Goal: Task Accomplishment & Management: Use online tool/utility

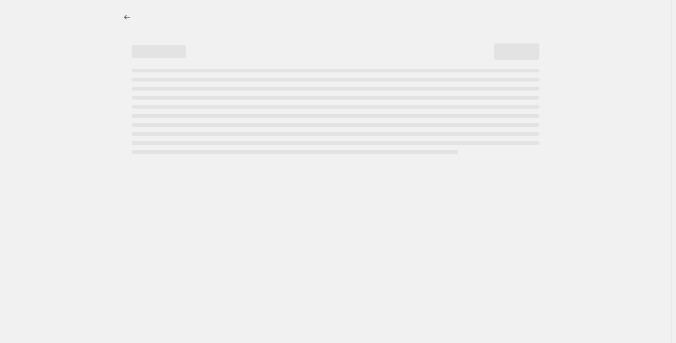
select select "percentage"
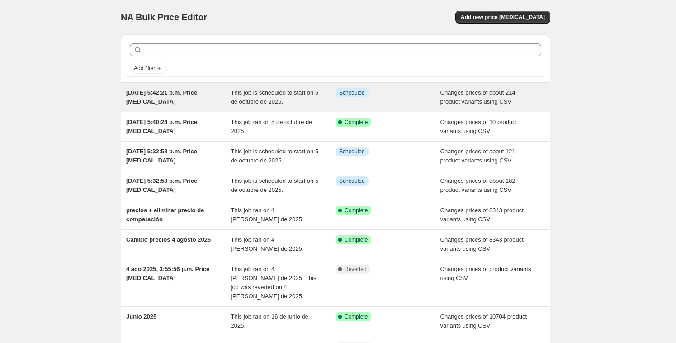
click at [305, 105] on div "This job is scheduled to start on 5 de octubre de 2025." at bounding box center [283, 97] width 105 height 18
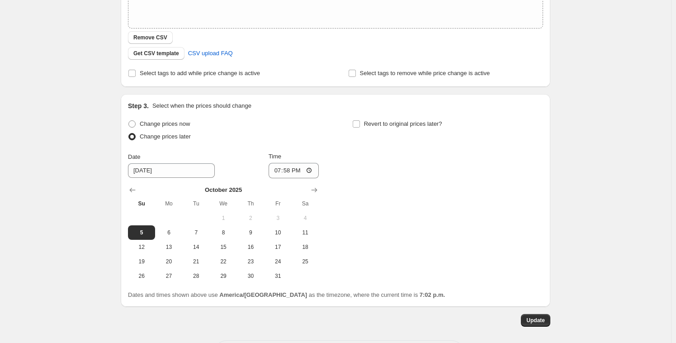
scroll to position [253, 0]
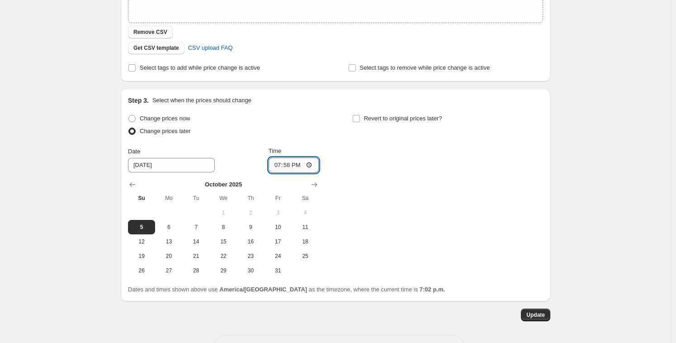
click at [286, 166] on input "19:58" at bounding box center [294, 164] width 51 height 15
click at [287, 167] on input "19:58" at bounding box center [294, 164] width 51 height 15
click at [288, 164] on input "19:58" at bounding box center [294, 164] width 51 height 15
click at [286, 166] on input "19:58" at bounding box center [294, 164] width 51 height 15
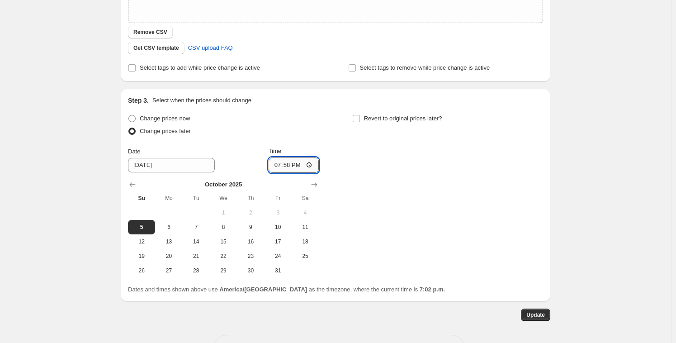
click at [281, 166] on input "19:58" at bounding box center [294, 164] width 51 height 15
click at [291, 166] on input "19:58" at bounding box center [294, 164] width 51 height 15
click at [280, 163] on input "19:58" at bounding box center [294, 164] width 51 height 15
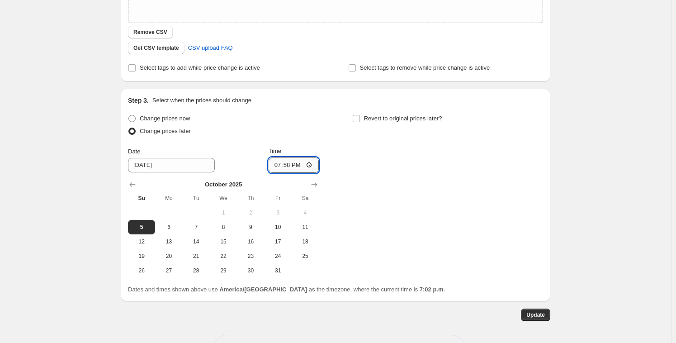
click at [281, 163] on input "19:58" at bounding box center [294, 164] width 51 height 15
click at [285, 164] on input "19:58" at bounding box center [294, 164] width 51 height 15
type input "19:05"
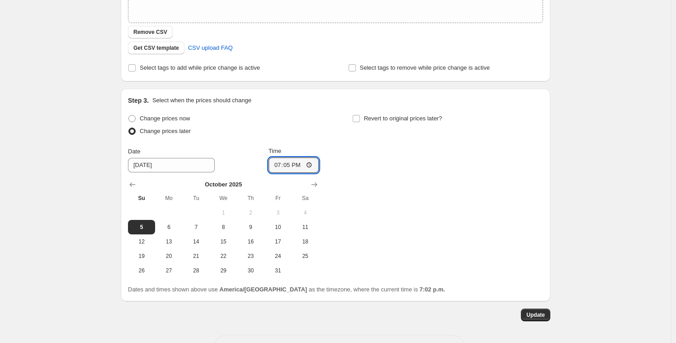
click at [349, 164] on div "Change prices now Change prices later Date [DATE] Time 19:[DATE] Mo Tu We Th Fr…" at bounding box center [335, 195] width 415 height 166
click at [539, 315] on span "Update" at bounding box center [536, 314] width 19 height 7
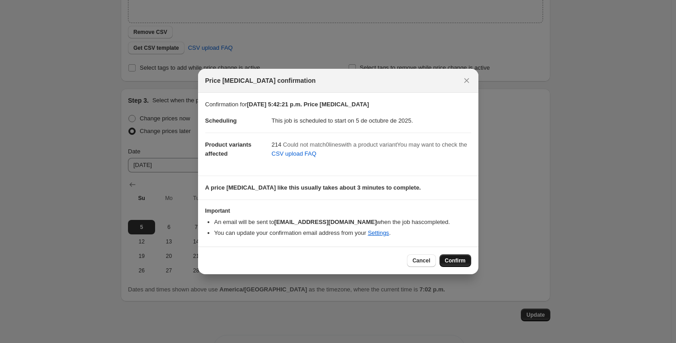
click at [457, 263] on span "Confirm" at bounding box center [455, 260] width 21 height 7
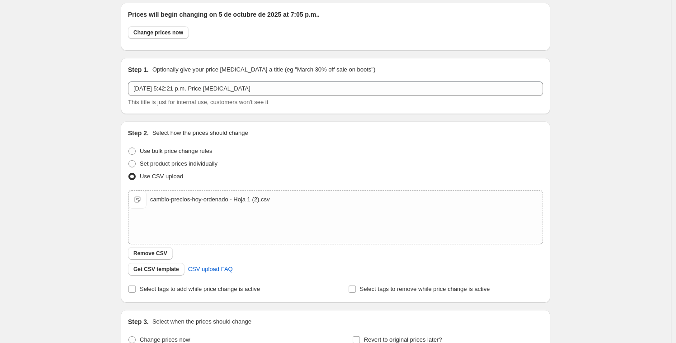
scroll to position [5, 0]
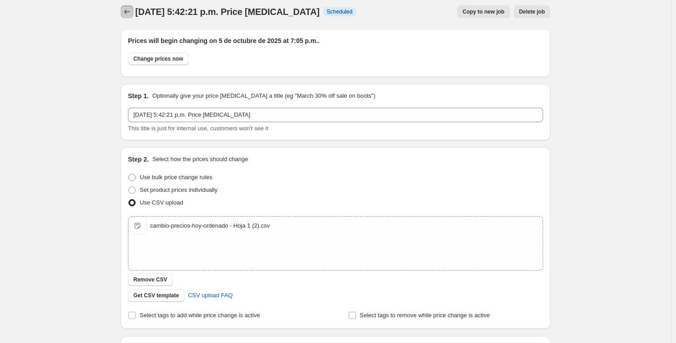
click at [132, 10] on icon "Price change jobs" at bounding box center [127, 11] width 9 height 9
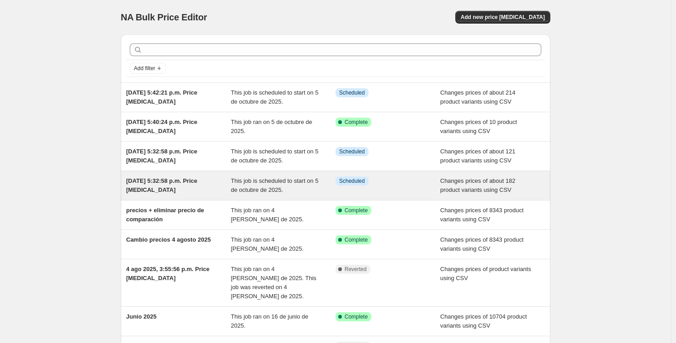
click at [247, 186] on span "This job is scheduled to start on 5 de octubre de 2025." at bounding box center [275, 185] width 88 height 16
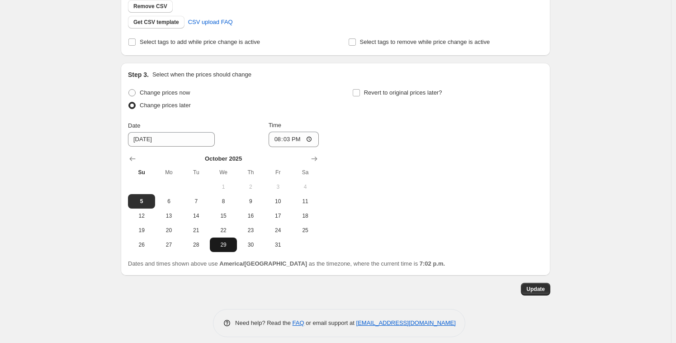
scroll to position [285, 0]
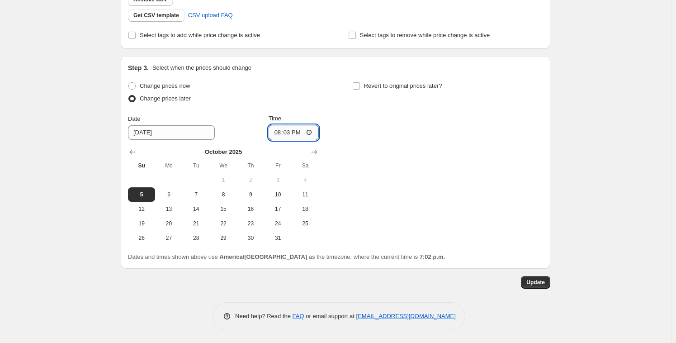
click at [282, 132] on input "20:03" at bounding box center [294, 132] width 51 height 15
click at [274, 132] on input "20:03" at bounding box center [294, 132] width 51 height 15
click at [535, 283] on span "Update" at bounding box center [536, 282] width 19 height 7
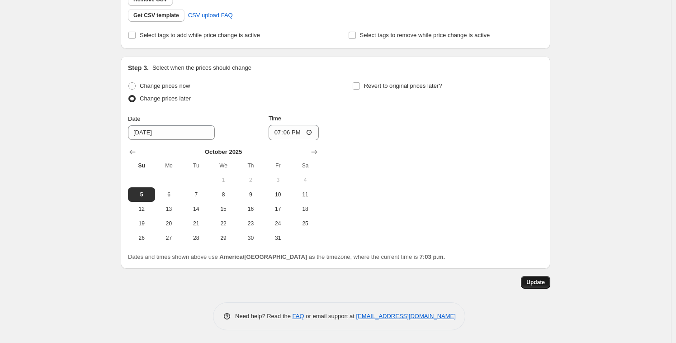
scroll to position [0, 0]
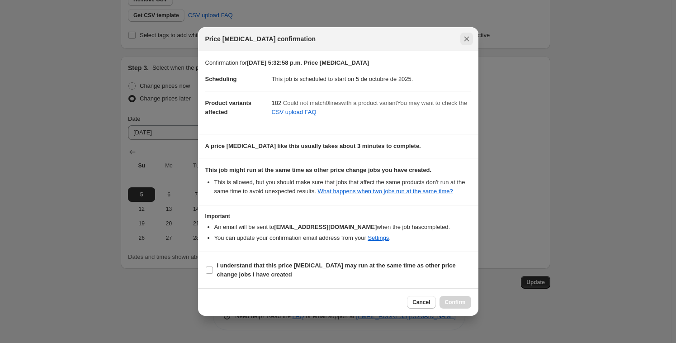
click at [469, 35] on icon "Close" at bounding box center [466, 38] width 9 height 9
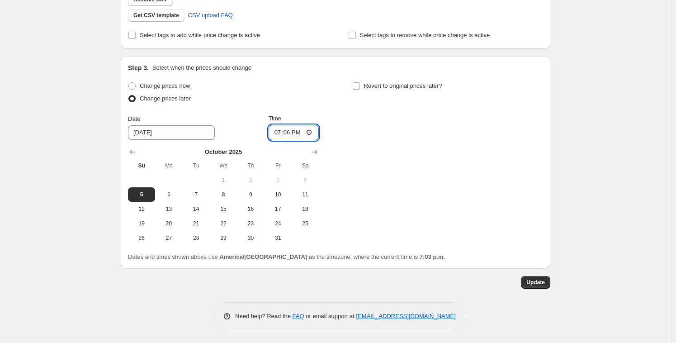
click at [290, 130] on input "19:06" at bounding box center [294, 132] width 51 height 15
click at [286, 132] on input "19:06" at bounding box center [294, 132] width 51 height 15
click at [289, 133] on input "19:09" at bounding box center [294, 132] width 51 height 15
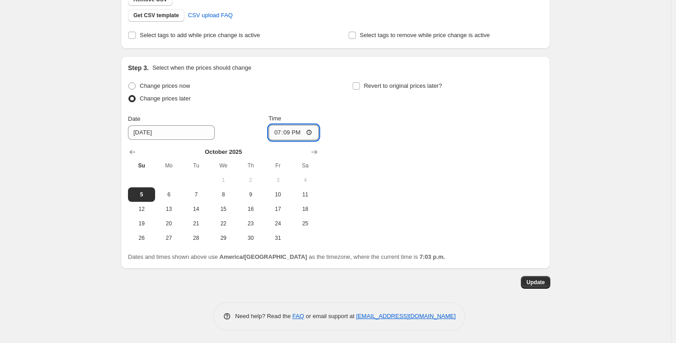
click at [288, 133] on input "19:09" at bounding box center [294, 132] width 51 height 15
click at [287, 133] on input "19:09" at bounding box center [294, 132] width 51 height 15
type input "19:08"
click at [468, 139] on div "Change prices now Change prices later Date [DATE] Time 19:[DATE] Mo Tu We Th Fr…" at bounding box center [335, 163] width 415 height 166
click at [540, 280] on span "Update" at bounding box center [536, 282] width 19 height 7
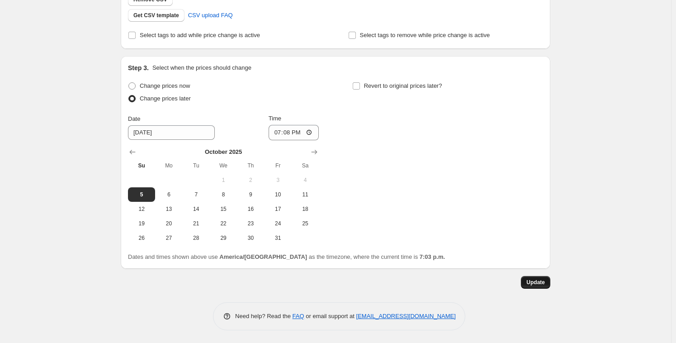
scroll to position [0, 0]
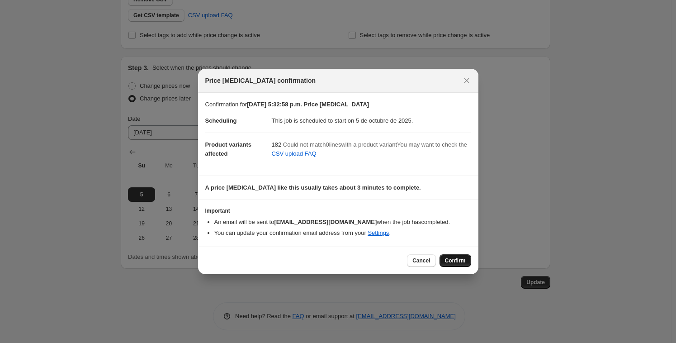
click at [451, 259] on span "Confirm" at bounding box center [455, 260] width 21 height 7
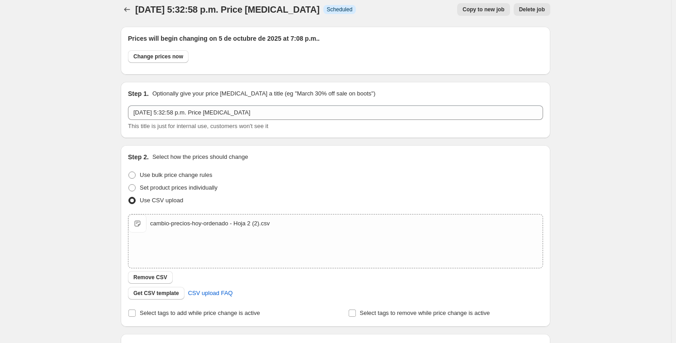
scroll to position [14, 0]
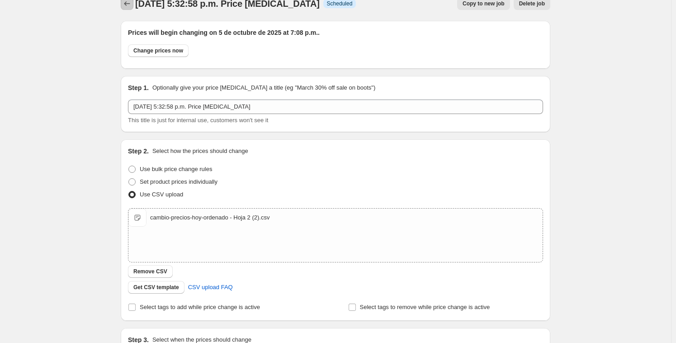
click at [132, 4] on icon "Price change jobs" at bounding box center [127, 3] width 9 height 9
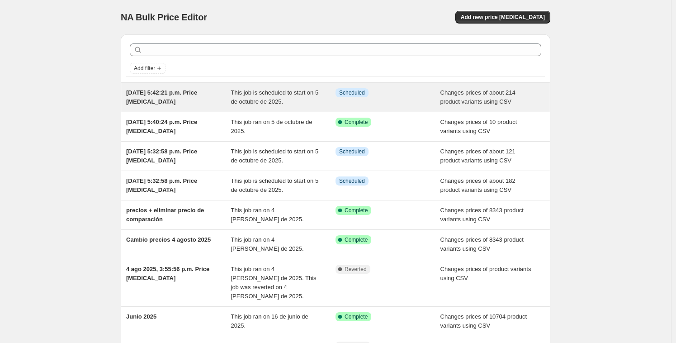
click at [210, 96] on div "[DATE] 5:42:21 p.m. Price [MEDICAL_DATA]" at bounding box center [178, 97] width 105 height 18
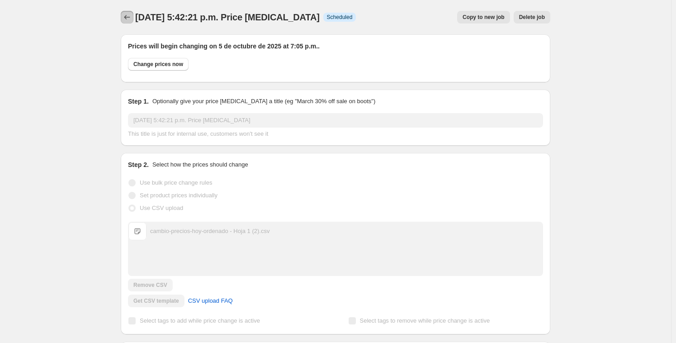
click at [130, 14] on icon "Price change jobs" at bounding box center [127, 17] width 9 height 9
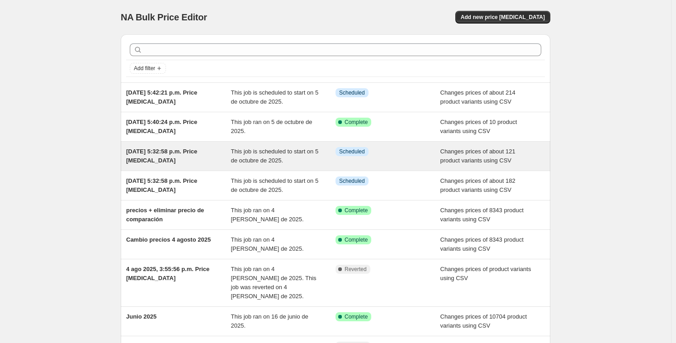
click at [239, 152] on span "This job is scheduled to start on 5 de octubre de 2025." at bounding box center [275, 156] width 88 height 16
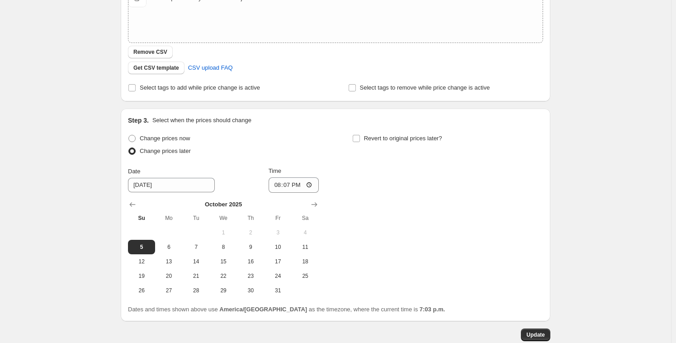
scroll to position [248, 0]
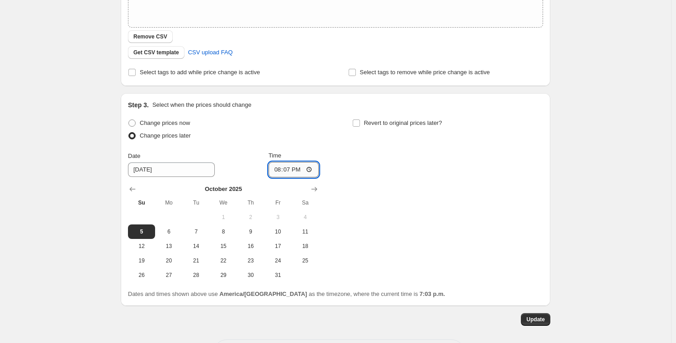
click at [284, 167] on input "20:07" at bounding box center [294, 169] width 51 height 15
click at [288, 168] on input "20:07" at bounding box center [294, 169] width 51 height 15
click at [286, 171] on input "20:07" at bounding box center [294, 169] width 51 height 15
click at [276, 172] on input "20:07" at bounding box center [294, 169] width 51 height 15
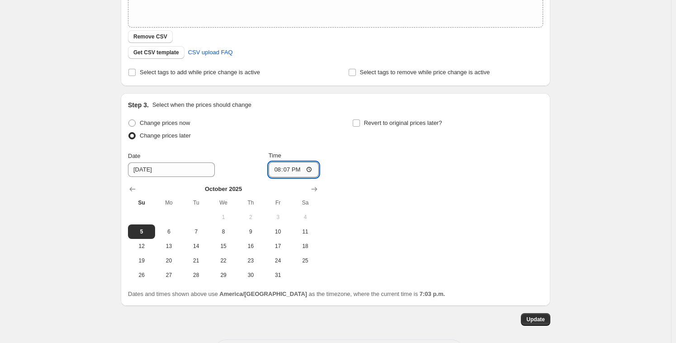
click at [276, 172] on input "20:07" at bounding box center [294, 169] width 51 height 15
click at [534, 317] on span "Update" at bounding box center [536, 319] width 19 height 7
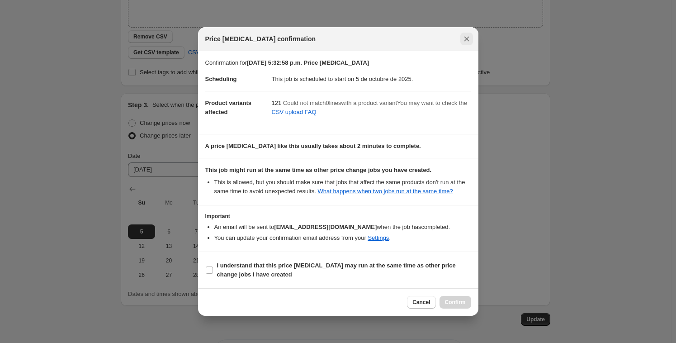
click at [469, 35] on icon "Close" at bounding box center [466, 38] width 9 height 9
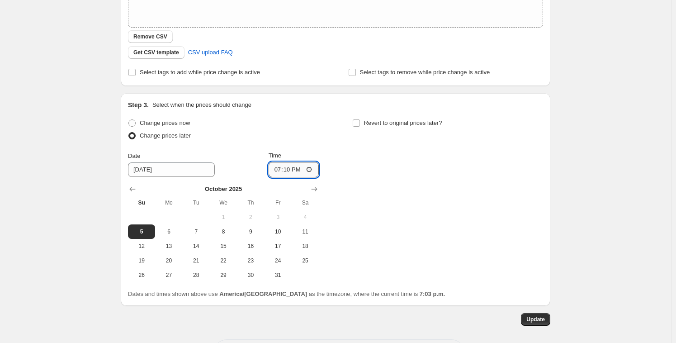
click at [292, 170] on input "19:10" at bounding box center [294, 169] width 51 height 15
click at [287, 170] on input "19:10" at bounding box center [294, 169] width 51 height 15
click at [285, 168] on input "19:10" at bounding box center [294, 169] width 51 height 15
type input "19:11"
click at [542, 321] on span "Update" at bounding box center [536, 319] width 19 height 7
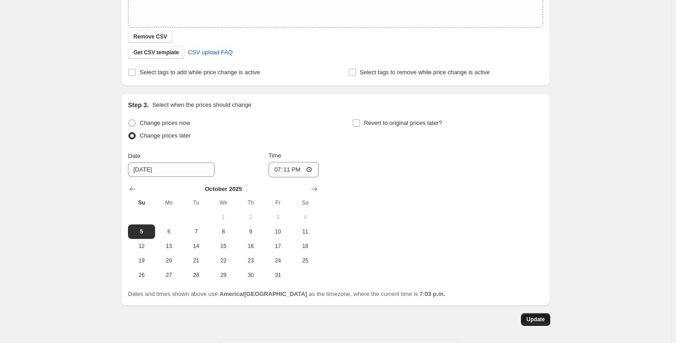
scroll to position [0, 0]
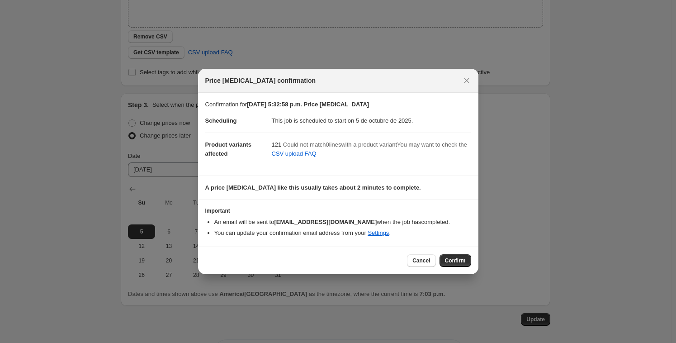
click at [458, 256] on button "Confirm" at bounding box center [456, 260] width 32 height 13
